Goal: Task Accomplishment & Management: Use online tool/utility

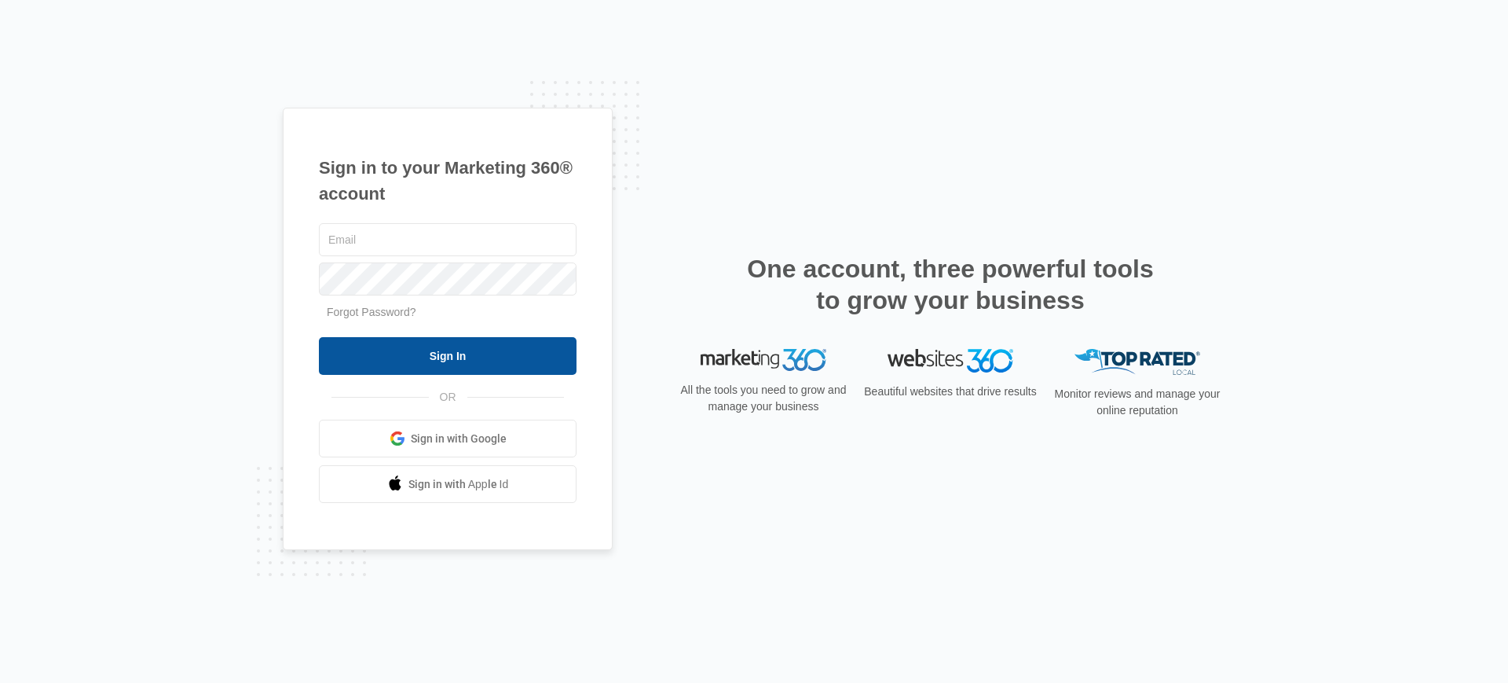
type input "[PERSON_NAME][EMAIL_ADDRESS][PERSON_NAME][DOMAIN_NAME]"
click at [467, 339] on input "Sign In" at bounding box center [448, 356] width 258 height 38
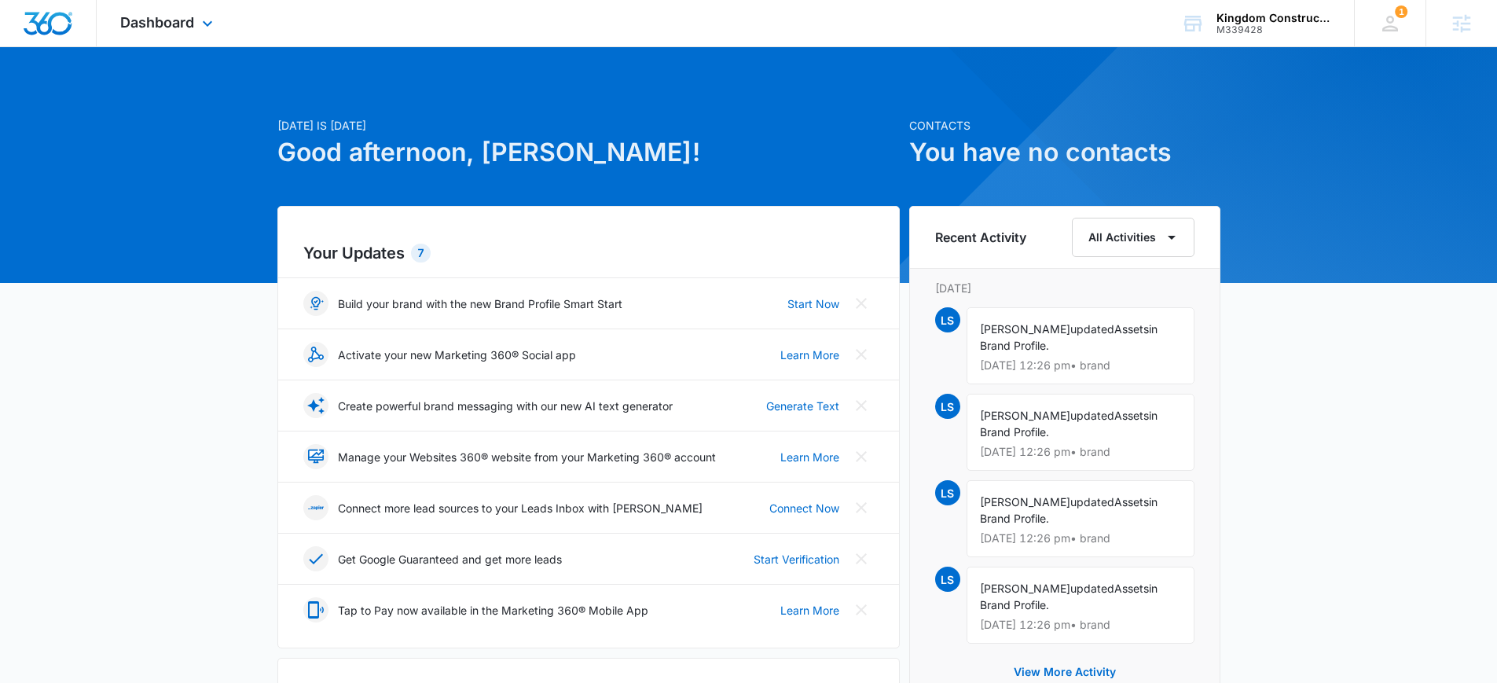
drag, startPoint x: 246, startPoint y: 13, endPoint x: 195, endPoint y: 15, distance: 51.1
click at [244, 13] on div "Dashboard Apps Reputation Websites Forms CRM Email Social Content Ads Intellige…" at bounding box center [748, 23] width 1497 height 47
click at [195, 15] on div "Dashboard Apps Reputation Websites Forms CRM Email Social Content Ads Intellige…" at bounding box center [169, 23] width 144 height 46
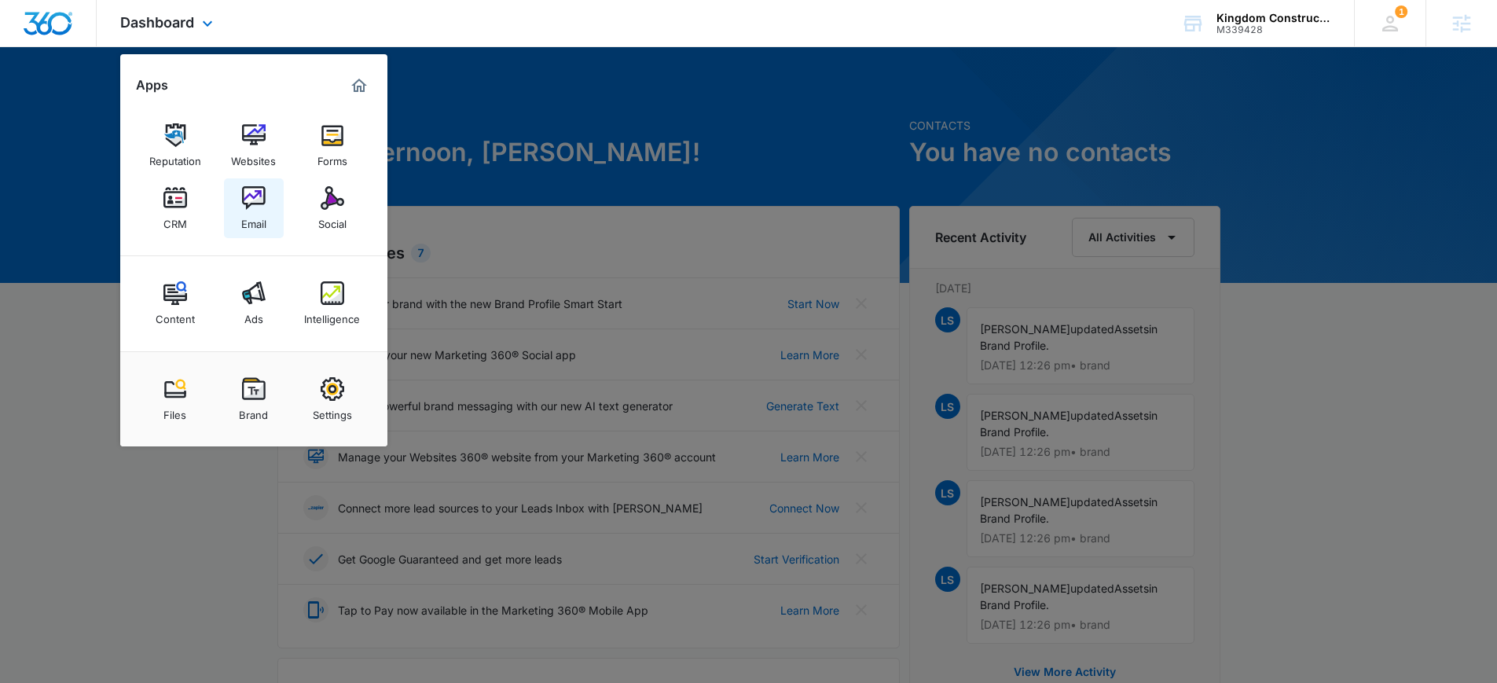
click at [258, 211] on div "Email" at bounding box center [253, 220] width 25 height 20
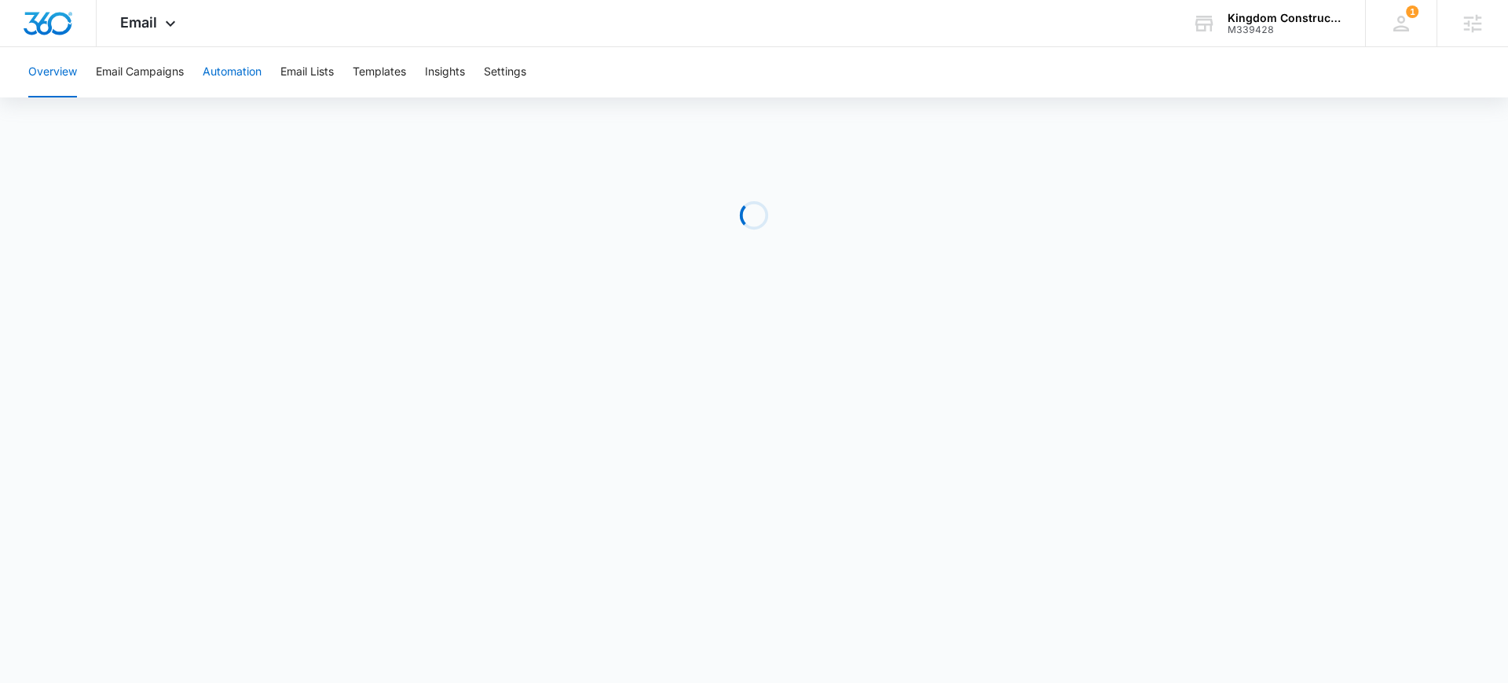
click at [234, 84] on button "Automation" at bounding box center [232, 72] width 59 height 50
